Goal: Task Accomplishment & Management: Manage account settings

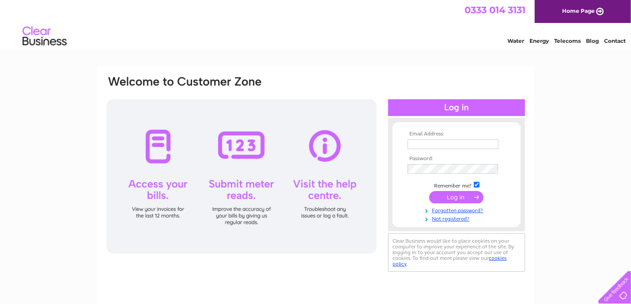
type input "[EMAIL_ADDRESS][PERSON_NAME][DOMAIN_NAME]"
click at [449, 199] on input "submit" at bounding box center [456, 197] width 54 height 12
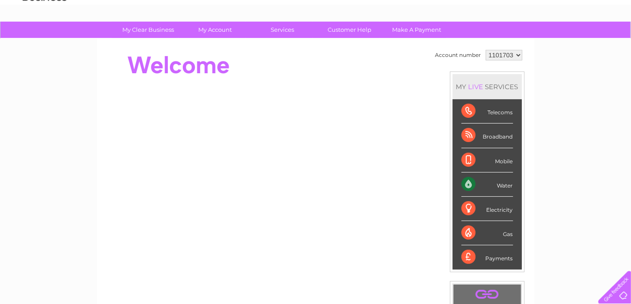
scroll to position [41, 0]
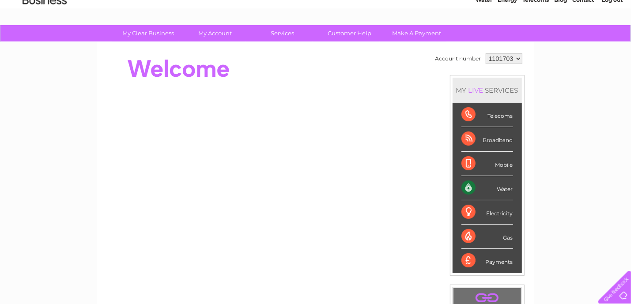
click at [497, 187] on div "Water" at bounding box center [487, 188] width 52 height 24
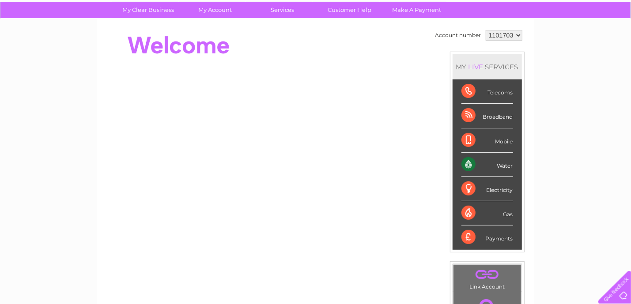
scroll to position [0, 0]
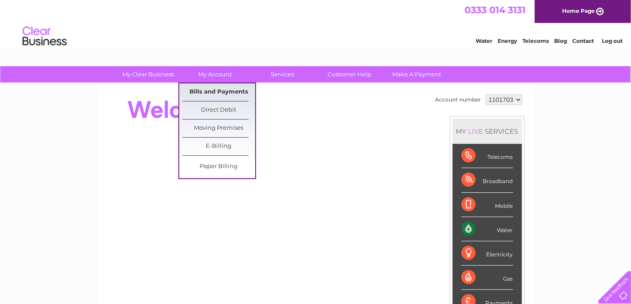
click at [218, 88] on link "Bills and Payments" at bounding box center [218, 92] width 73 height 18
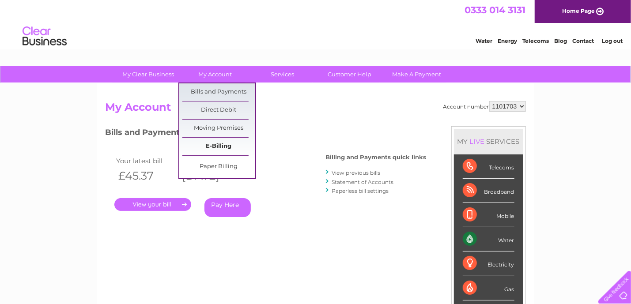
click at [216, 145] on link "E-Billing" at bounding box center [218, 147] width 73 height 18
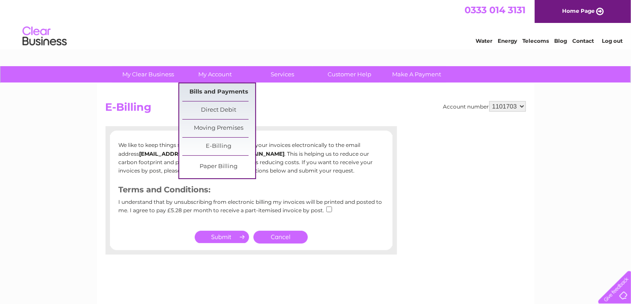
click at [219, 91] on link "Bills and Payments" at bounding box center [218, 92] width 73 height 18
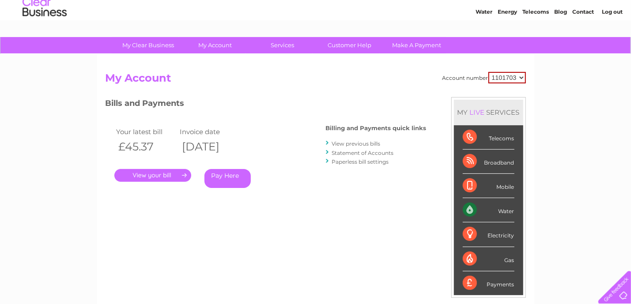
scroll to position [44, 0]
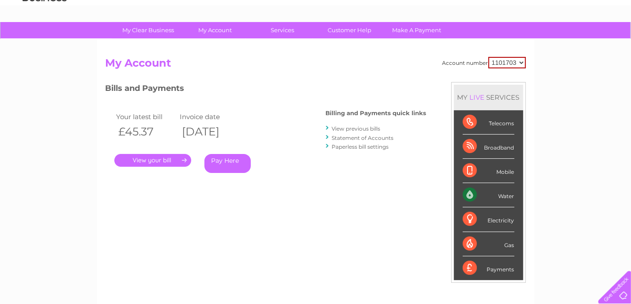
click at [150, 160] on link "." at bounding box center [152, 160] width 77 height 13
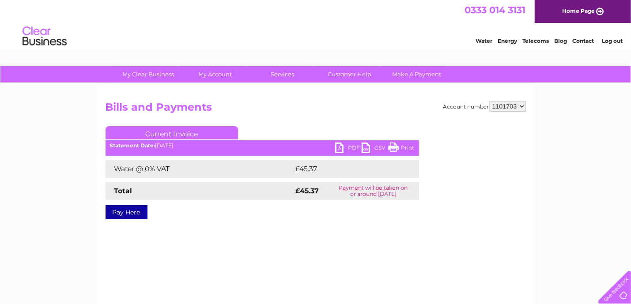
click at [395, 148] on link "Print" at bounding box center [401, 149] width 26 height 13
